Goal: Communication & Community: Answer question/provide support

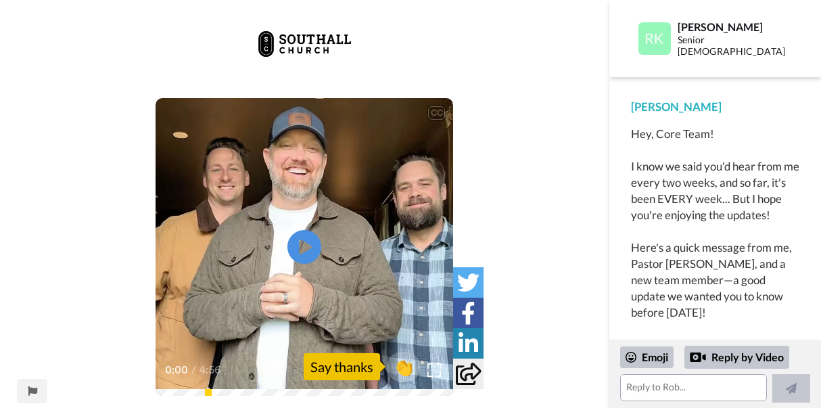
scroll to position [9, 0]
click at [547, 280] on div "CC Play/Pause 0:00 / 4:56 👏 Say thanks" at bounding box center [305, 216] width 610 height 399
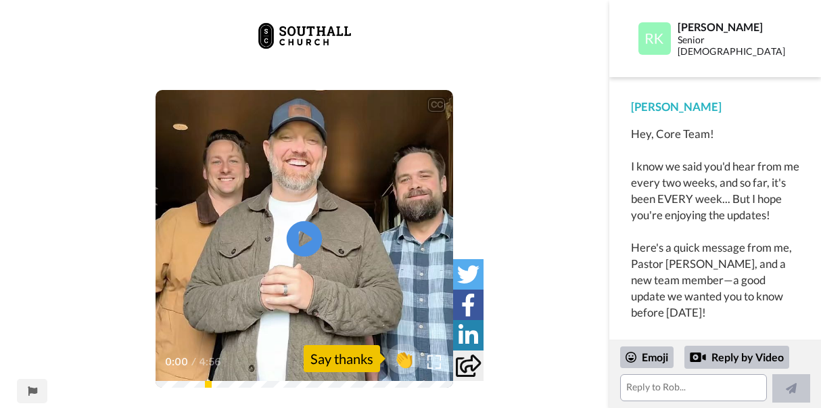
click at [302, 235] on icon "Play/Pause" at bounding box center [305, 239] width 36 height 64
click at [534, 141] on div "CC Play/Pause One, creating excellent worship experiences across the whole [DEM…" at bounding box center [305, 208] width 610 height 399
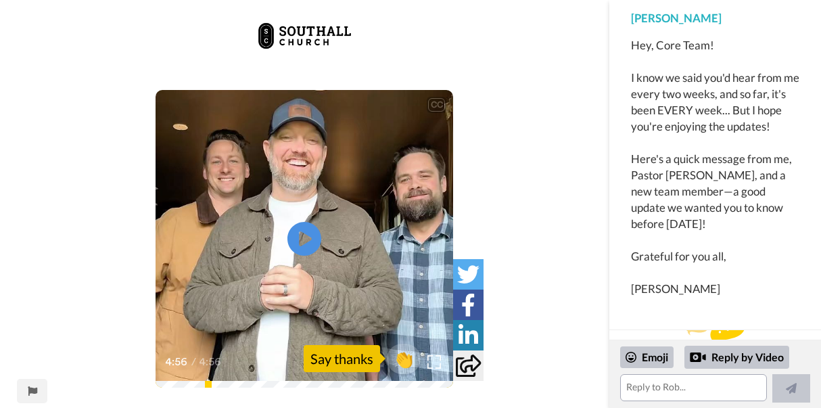
scroll to position [104, 0]
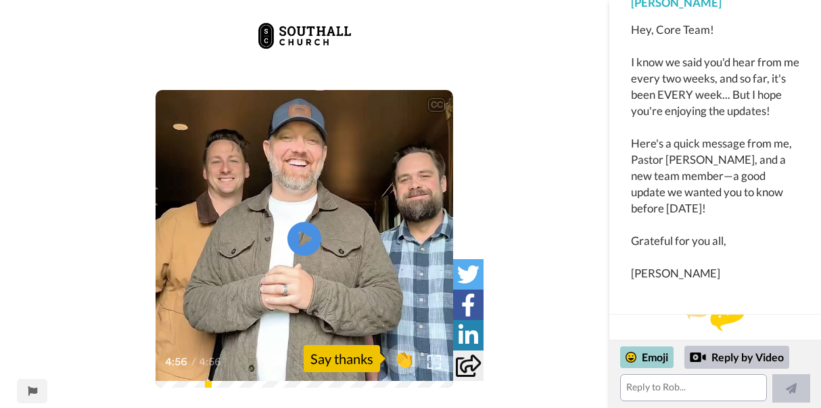
click at [655, 357] on div "Emoji" at bounding box center [646, 357] width 53 height 22
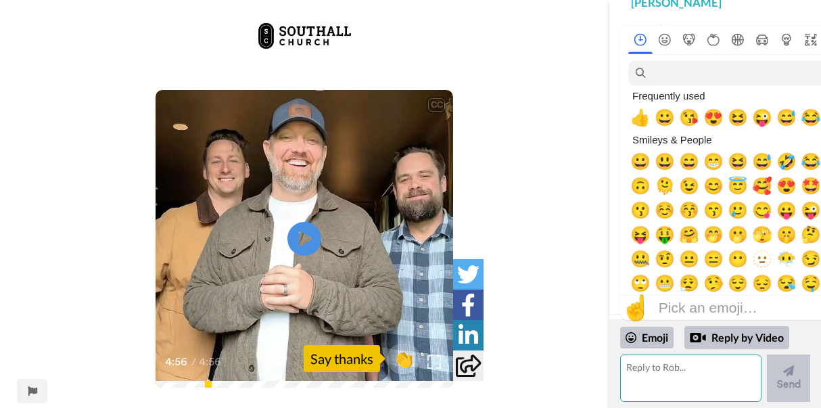
click at [635, 363] on textarea at bounding box center [690, 377] width 141 height 47
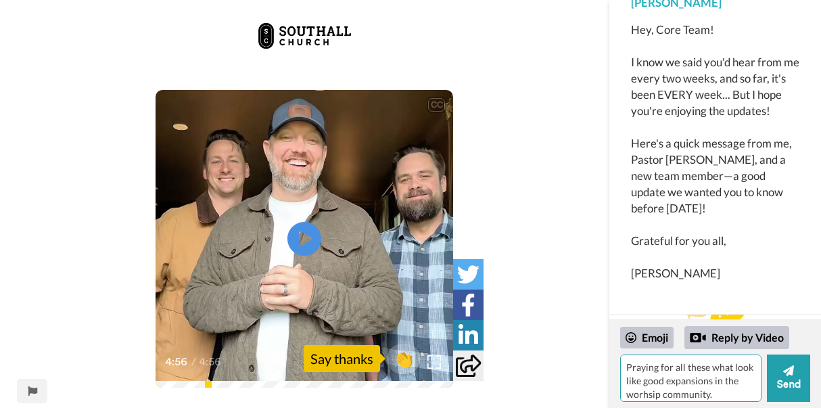
scroll to position [12, 0]
click at [650, 384] on textarea "Praying for all these what look like good expansions in the worhsip community. …" at bounding box center [690, 377] width 141 height 47
click at [636, 336] on icon at bounding box center [631, 337] width 11 height 11
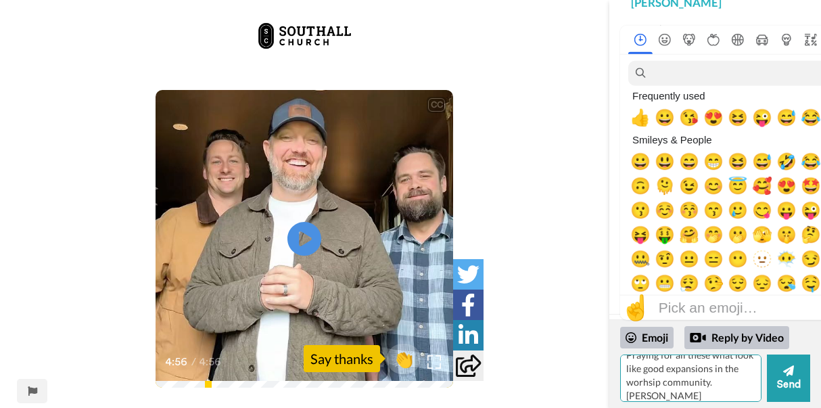
click at [644, 384] on textarea "Praying for all these what look like good expansions in the worhsip community. …" at bounding box center [690, 377] width 141 height 47
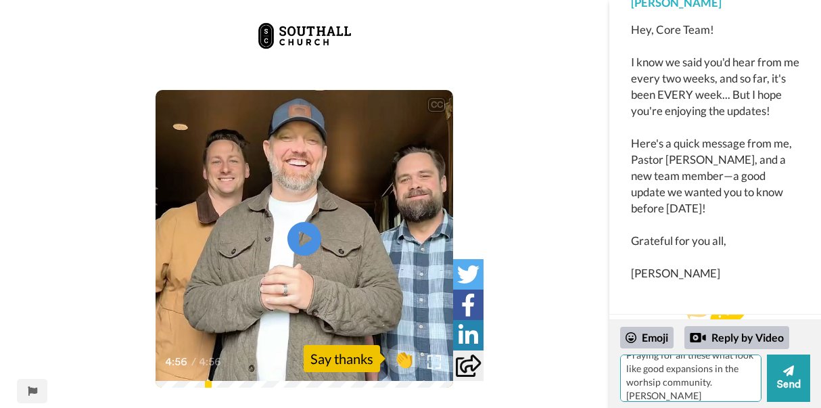
click at [644, 384] on textarea "Praying for all these what look like good expansions in the worhsip community. …" at bounding box center [690, 377] width 141 height 47
type textarea "Praying for all these what look like good expansions in the worship community. …"
click at [794, 373] on icon at bounding box center [788, 371] width 11 height 14
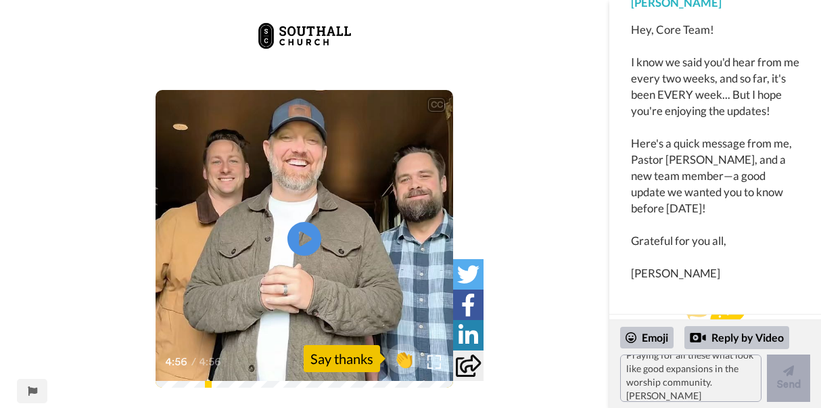
scroll to position [0, 0]
